Goal: Find specific page/section: Find specific page/section

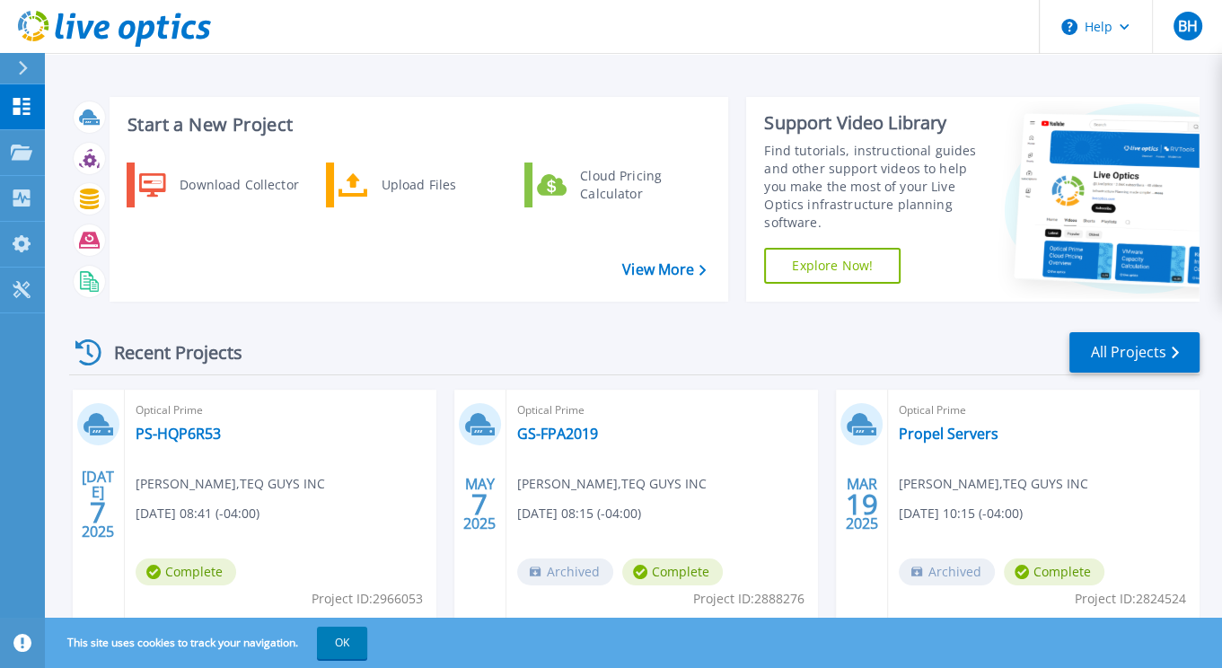
drag, startPoint x: 489, startPoint y: 662, endPoint x: 480, endPoint y: 660, distance: 9.2
click at [489, 662] on div "This site uses cookies to track your navigation. OK" at bounding box center [611, 643] width 1222 height 50
click at [330, 640] on button "OK" at bounding box center [342, 643] width 50 height 32
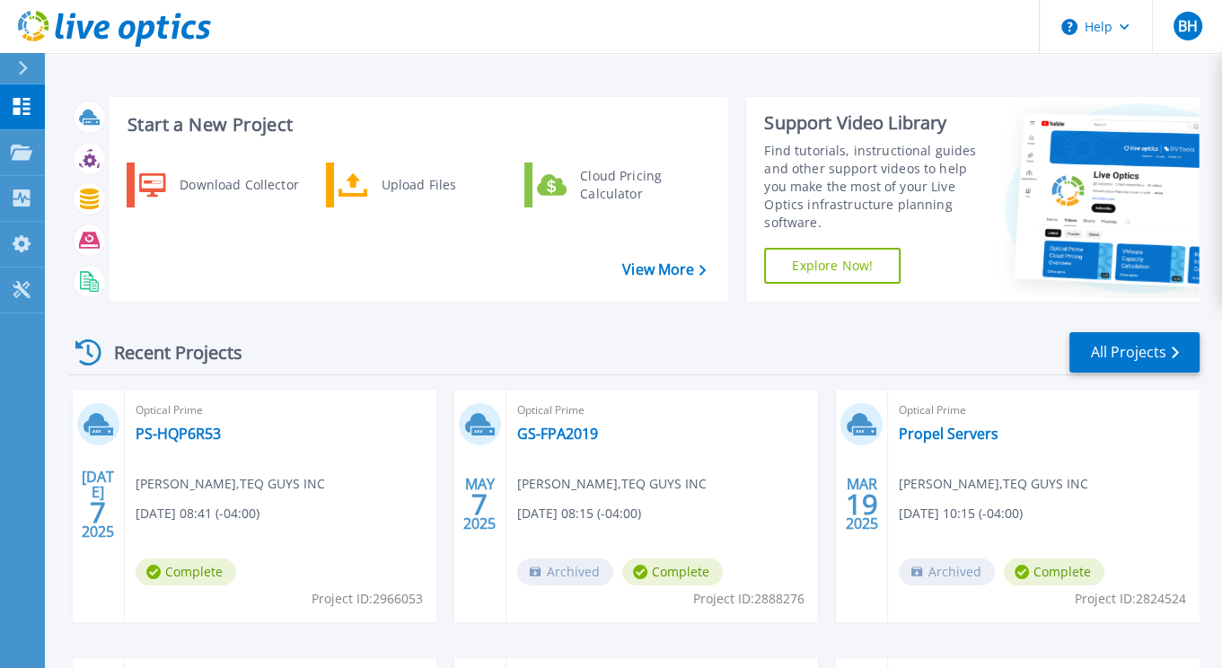
click at [90, 340] on icon at bounding box center [88, 352] width 26 height 26
click at [1135, 342] on link "All Projects" at bounding box center [1134, 352] width 130 height 40
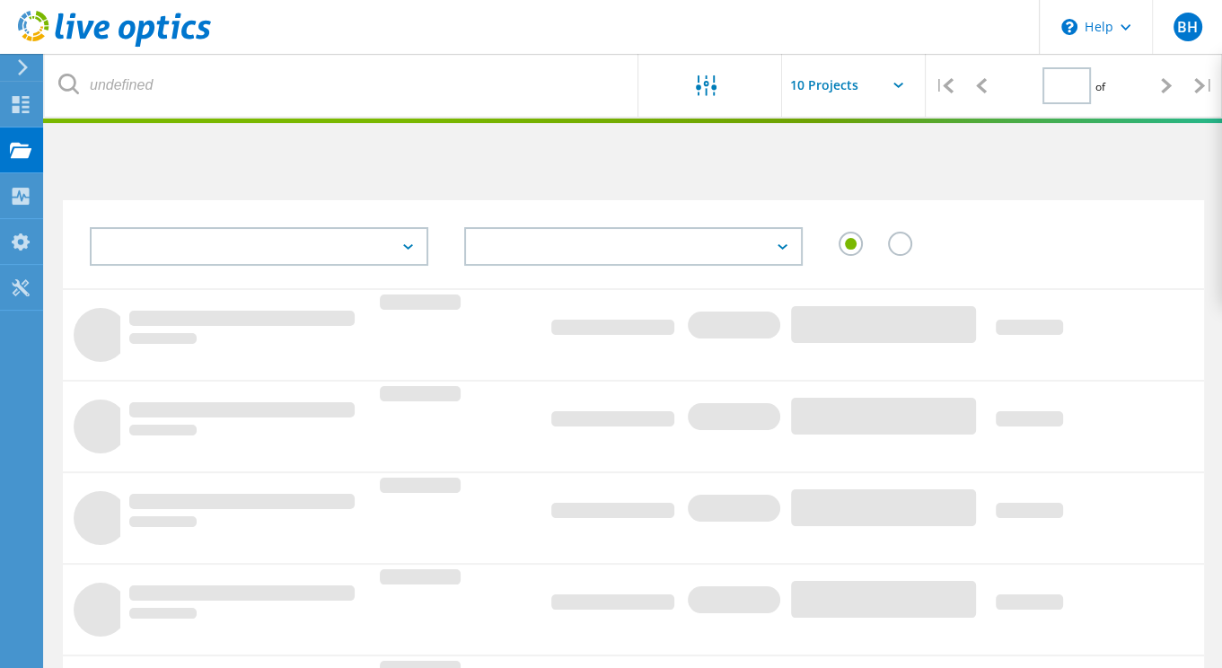
type input "1"
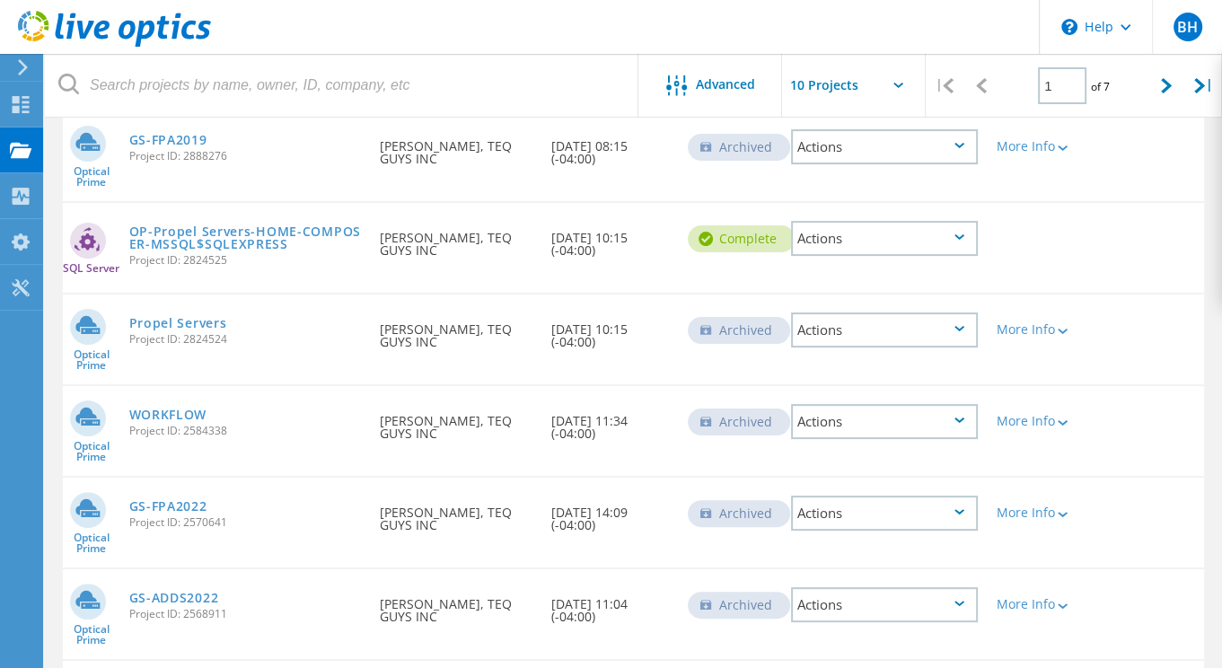
scroll to position [106, 0]
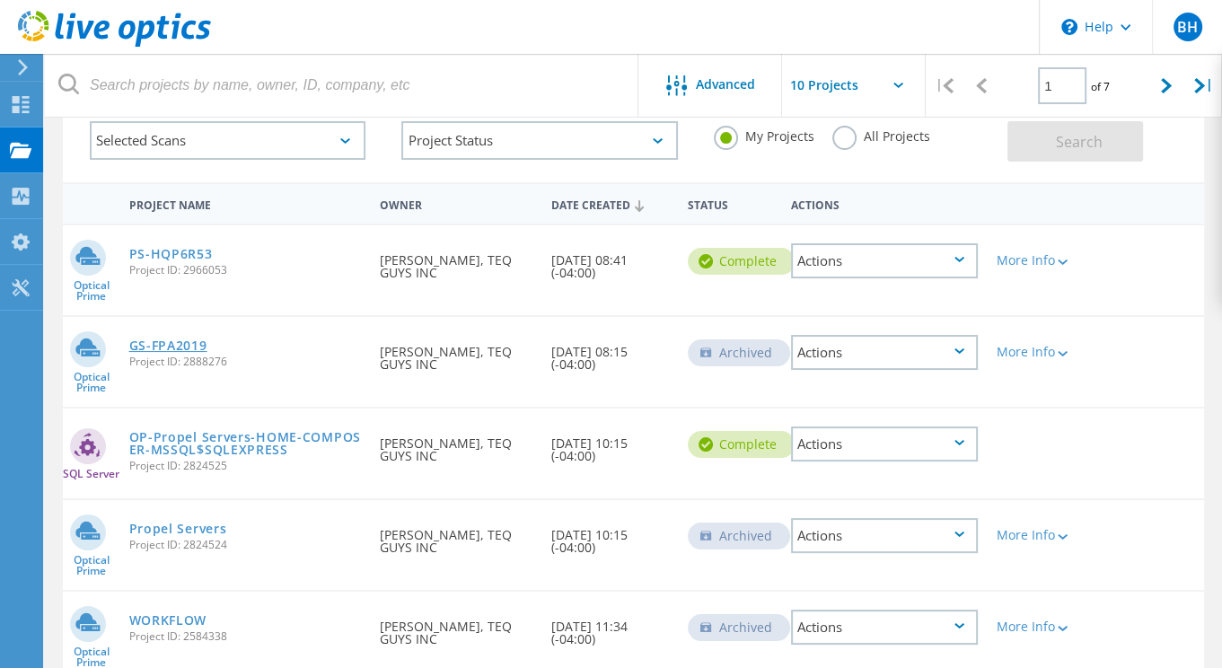
click at [191, 343] on link "GS-FPA2019" at bounding box center [168, 345] width 78 height 13
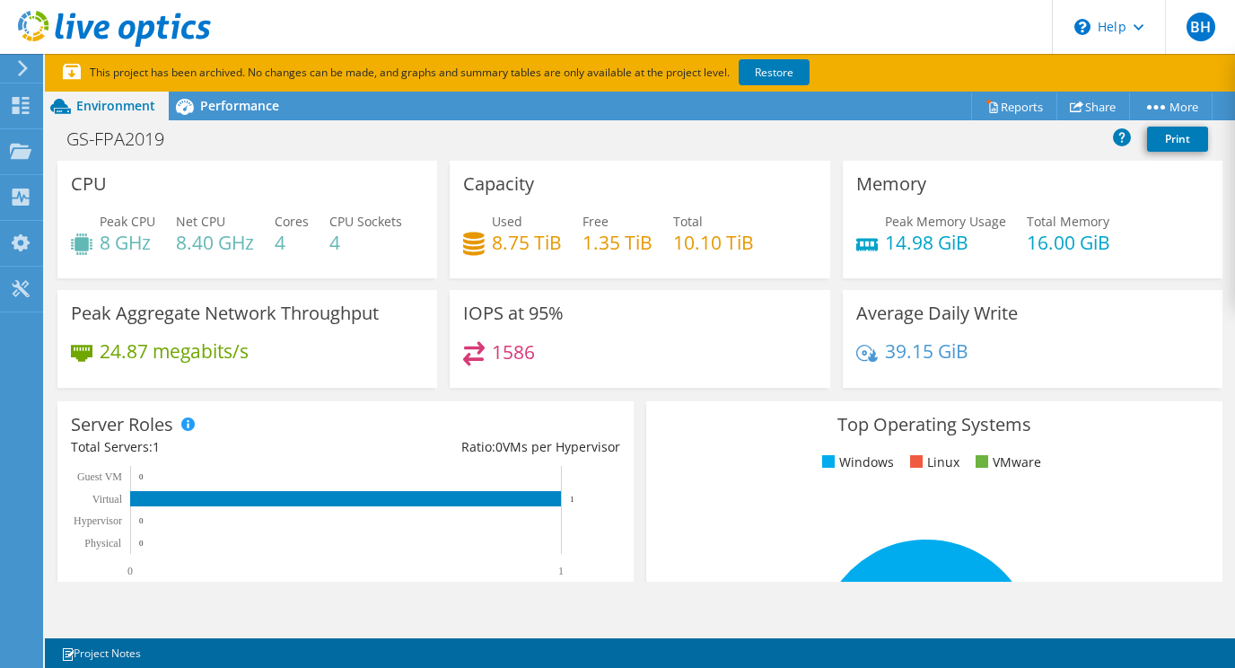
scroll to position [718, 0]
click at [26, 104] on icon at bounding box center [21, 105] width 22 height 17
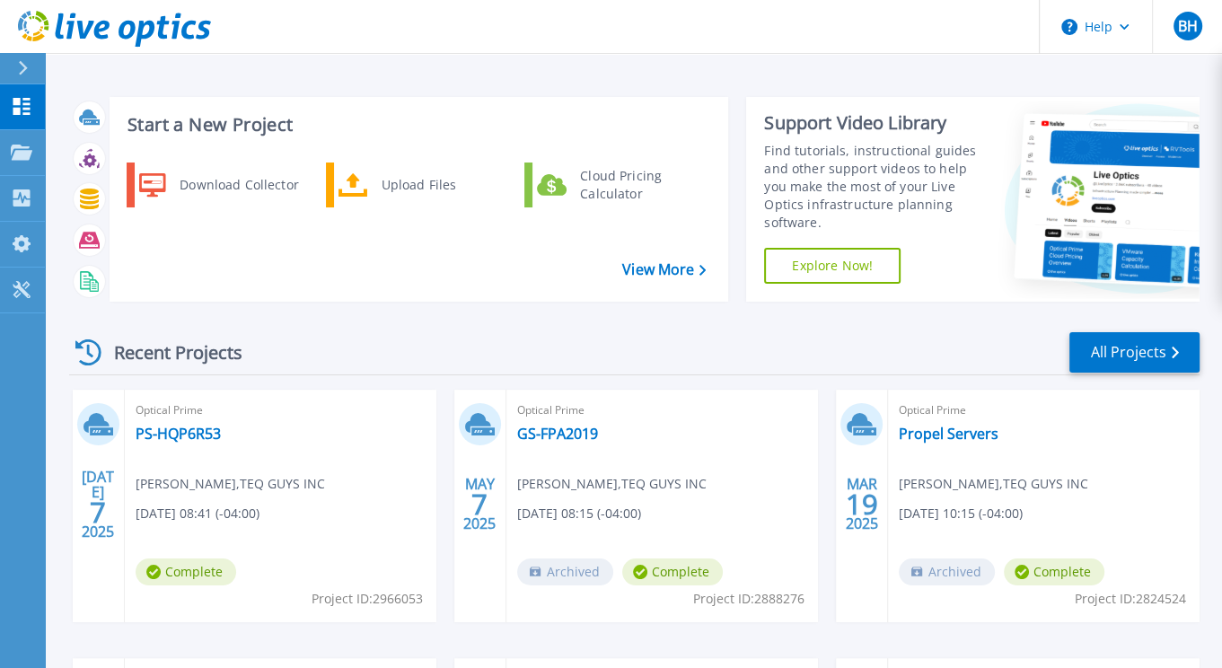
click at [317, 352] on div "Recent Projects All Projects" at bounding box center [634, 352] width 1130 height 45
click at [8, 497] on div "Dashboard Dashboard Projects Projects Search Projects Upload SIOKIT & Files Opt…" at bounding box center [22, 376] width 45 height 585
click at [77, 157] on p "Projects" at bounding box center [71, 153] width 48 height 47
